Goal: Communication & Community: Answer question/provide support

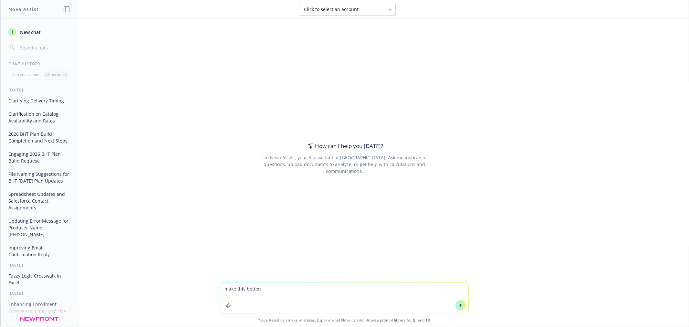
type textarea "make this better: [DOMAIN_NAME][EMAIL_ADDRESS][DOMAIN_NAME]"
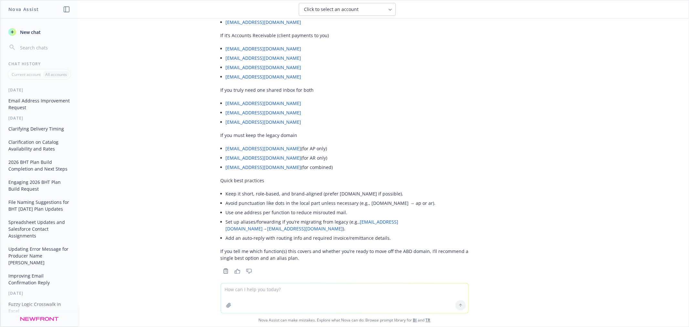
scroll to position [79, 0]
